Goal: Find specific page/section: Find specific page/section

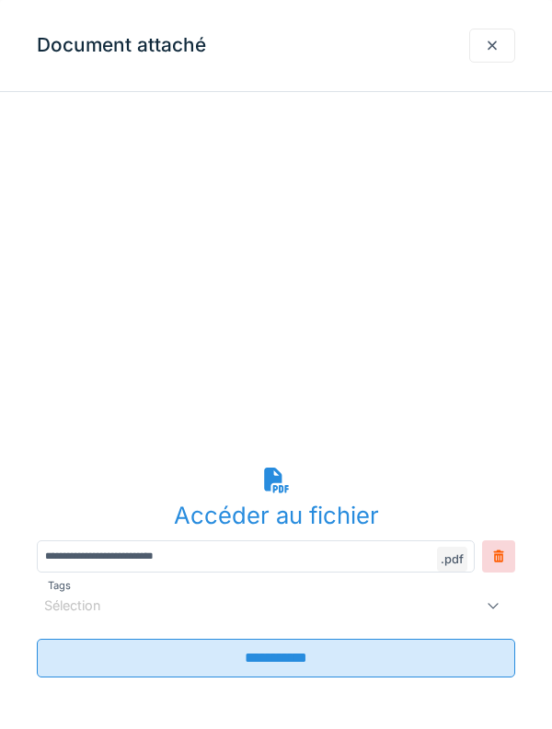
scroll to position [167, 0]
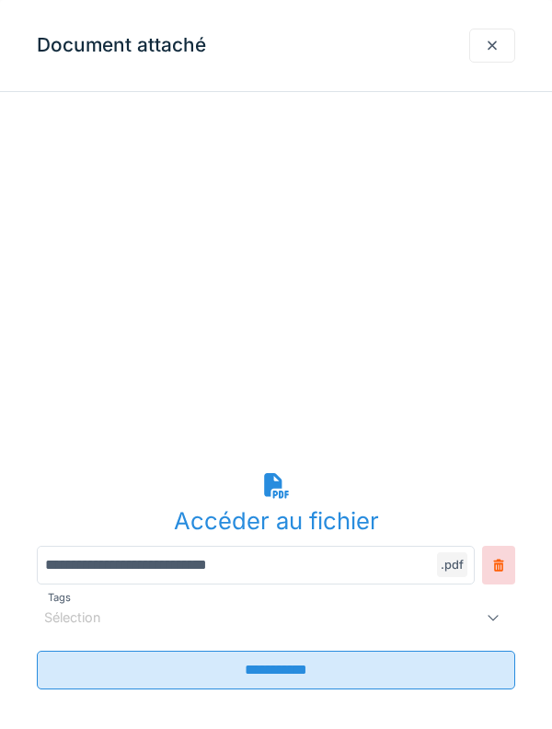
click at [306, 562] on input "**********" at bounding box center [256, 565] width 438 height 39
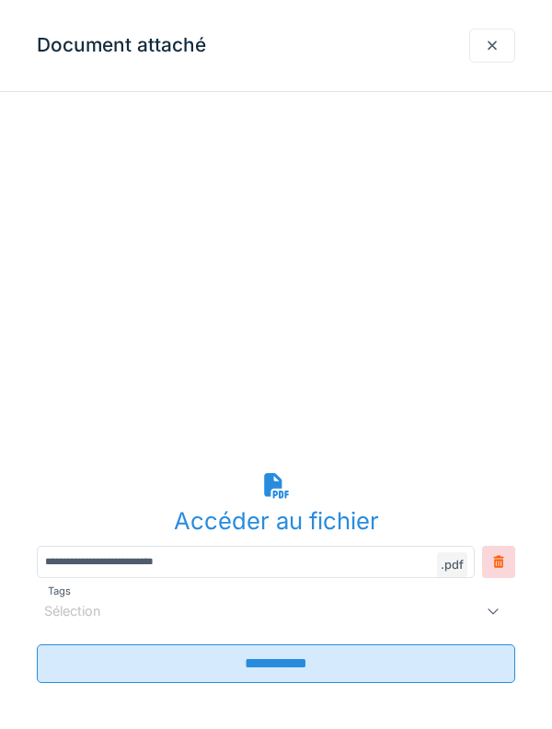
scroll to position [0, 0]
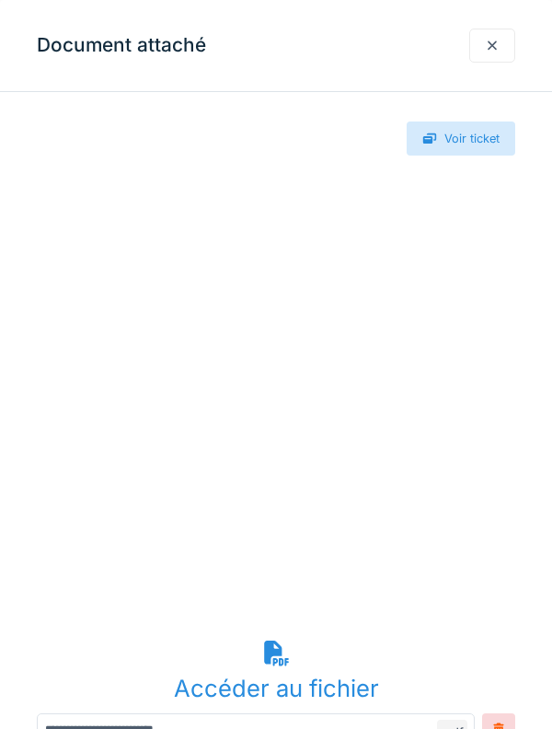
click at [486, 56] on div at bounding box center [492, 46] width 46 height 34
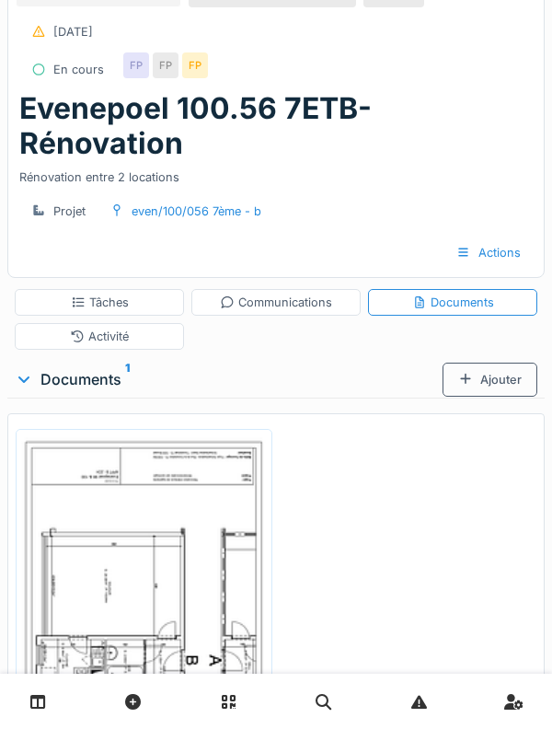
click at [192, 503] on img at bounding box center [144, 608] width 248 height 350
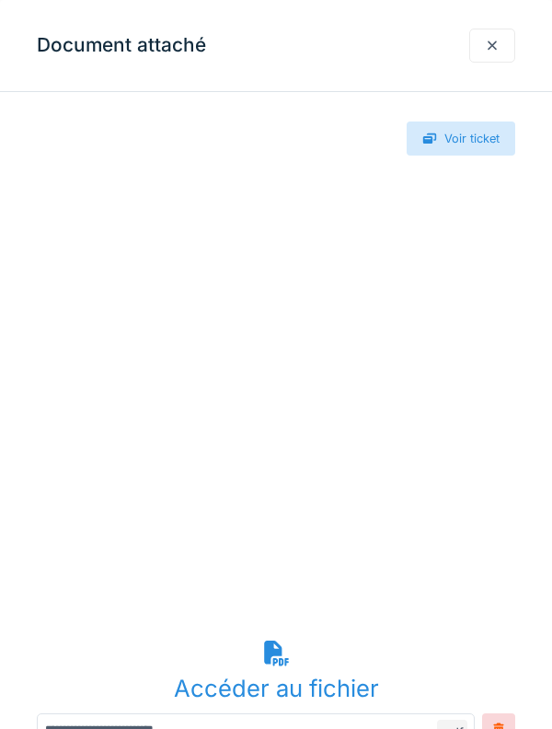
click at [298, 680] on div "Accéder au fichier" at bounding box center [276, 688] width 479 height 35
click at [476, 56] on div at bounding box center [492, 46] width 46 height 34
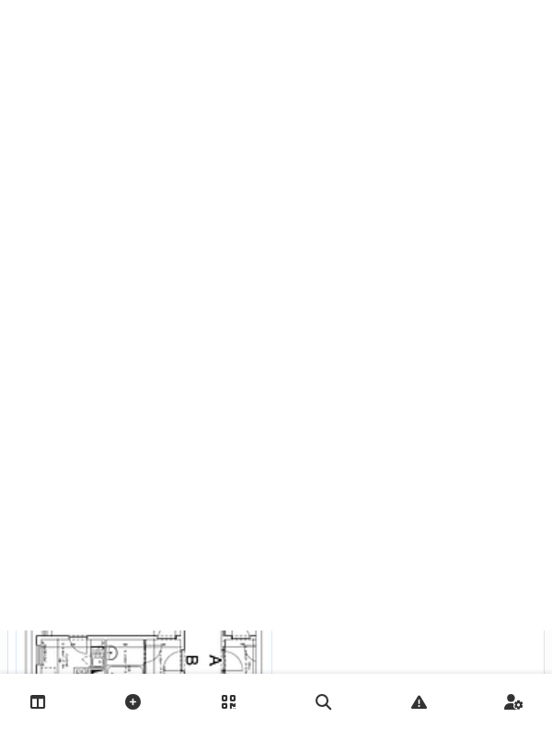
click at [485, 47] on div at bounding box center [276, 266] width 552 height 729
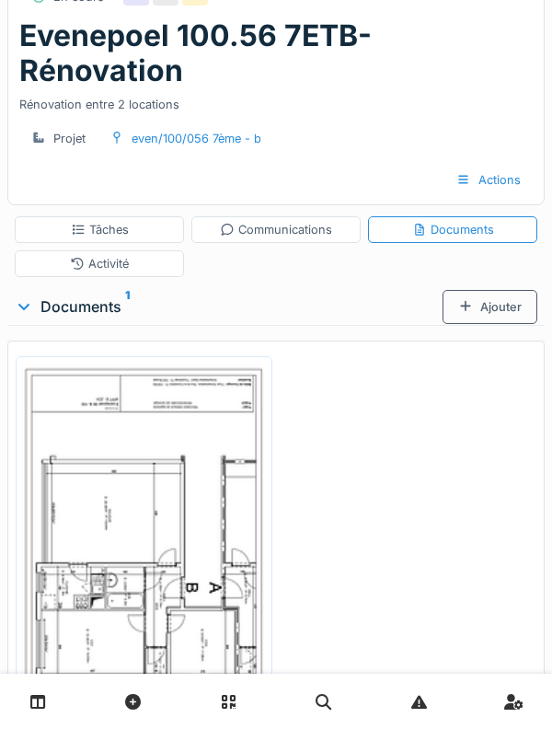
scroll to position [107, 0]
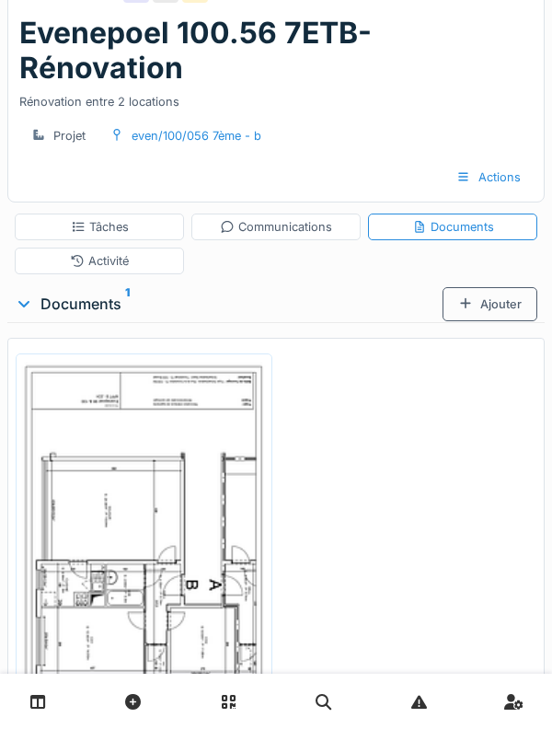
click at [190, 564] on img at bounding box center [144, 533] width 248 height 350
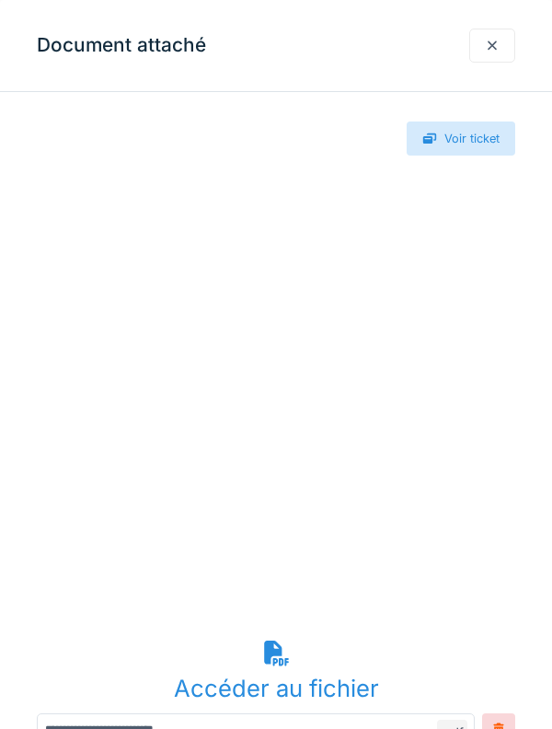
click at [328, 686] on div "Accéder au fichier" at bounding box center [276, 688] width 479 height 35
click at [335, 678] on div "Accéder au fichier" at bounding box center [276, 688] width 479 height 35
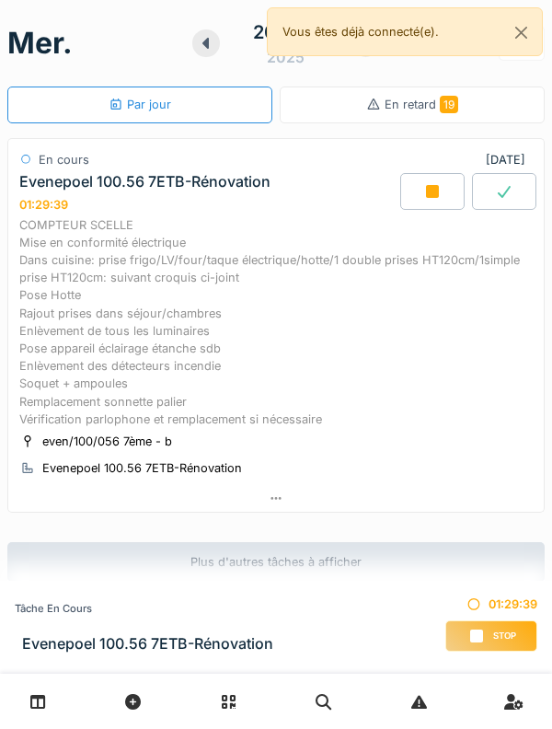
click at [287, 370] on div "COMPTEUR SCELLE Mise en conformité électrique Dans cuisine: prise frigo/LV/four…" at bounding box center [275, 322] width 513 height 212
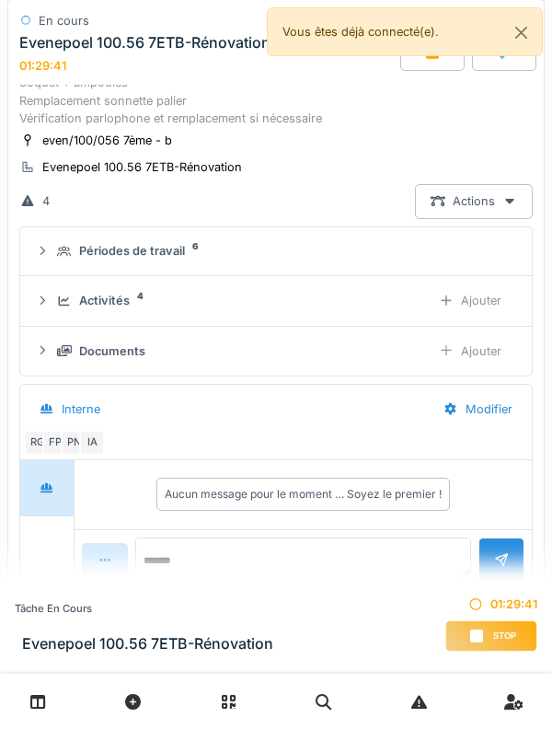
scroll to position [337, 0]
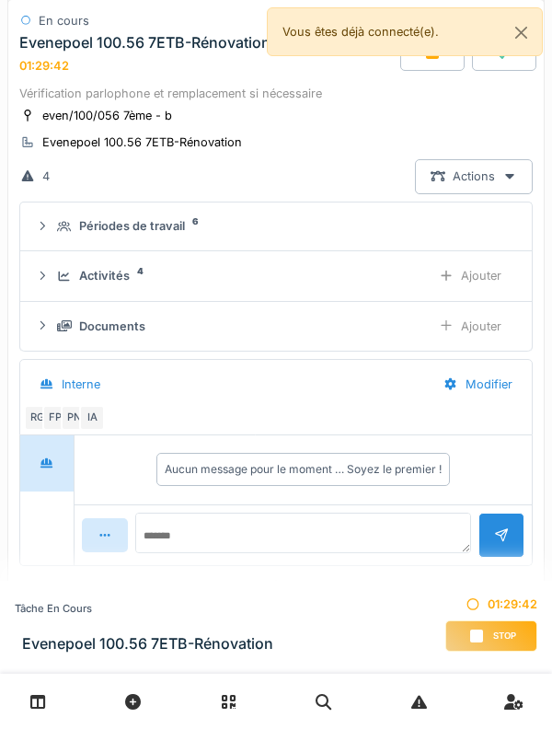
click at [104, 293] on div "Activités 4 Ajouter" at bounding box center [276, 276] width 482 height 34
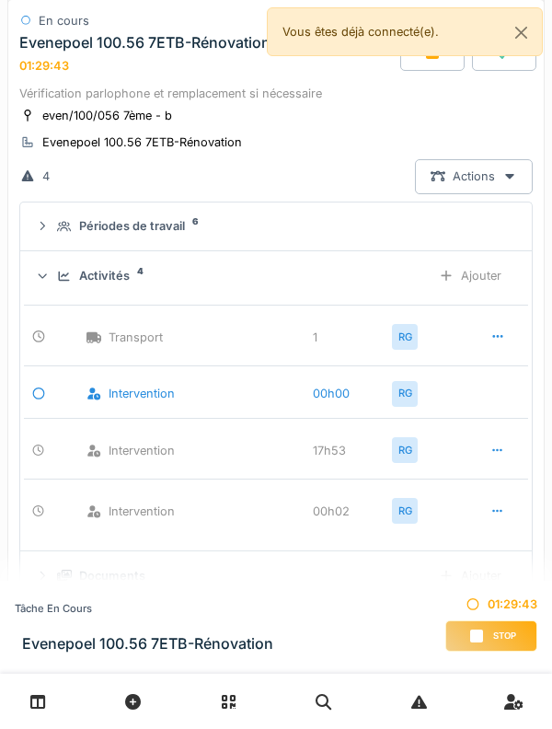
click at [111, 284] on div "Activités" at bounding box center [104, 275] width 51 height 17
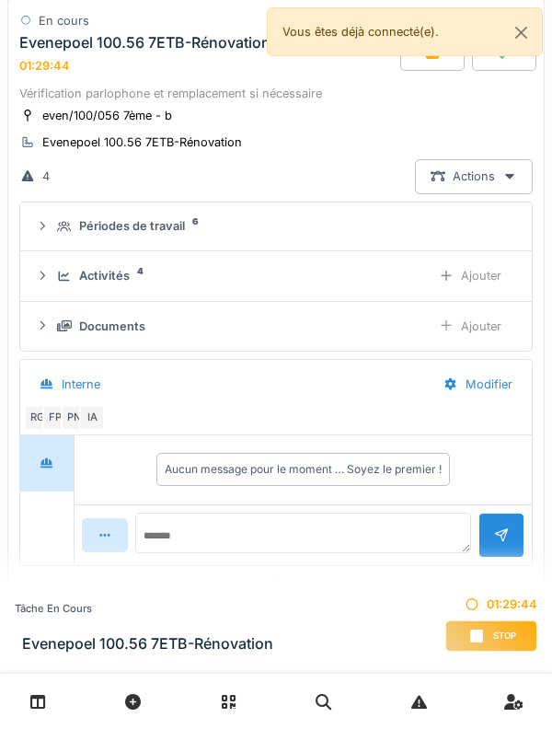
click at [125, 343] on div "Documents Ajouter" at bounding box center [276, 326] width 482 height 34
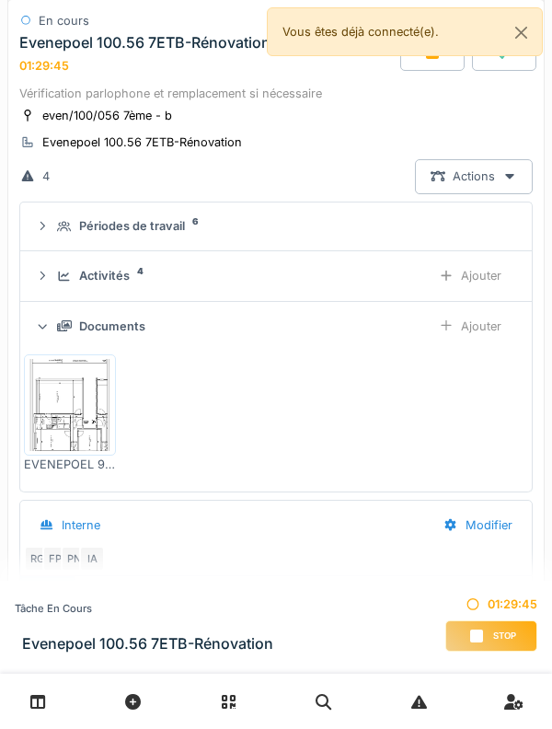
click at [67, 451] on img at bounding box center [70, 405] width 83 height 92
